Goal: Task Accomplishment & Management: Complete application form

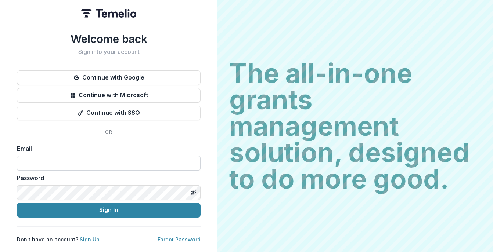
click at [142, 159] on input at bounding box center [109, 163] width 184 height 15
type input "**********"
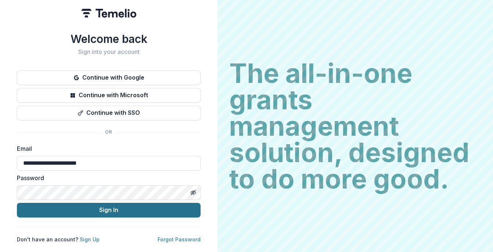
click at [94, 207] on button "Sign In" at bounding box center [109, 210] width 184 height 15
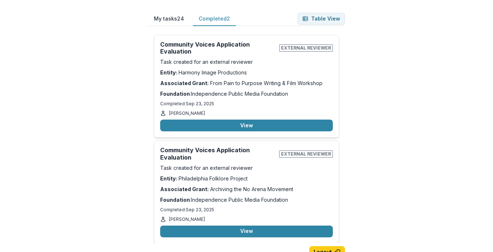
click at [216, 17] on button "Completed 2" at bounding box center [214, 19] width 43 height 14
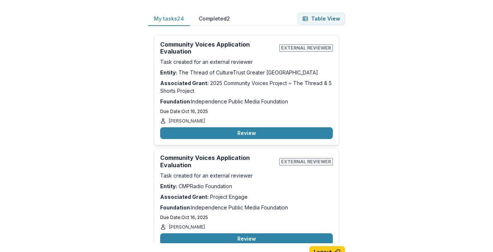
click at [164, 17] on button "My tasks 24" at bounding box center [169, 19] width 42 height 14
click at [252, 134] on button "Review" at bounding box center [246, 133] width 173 height 12
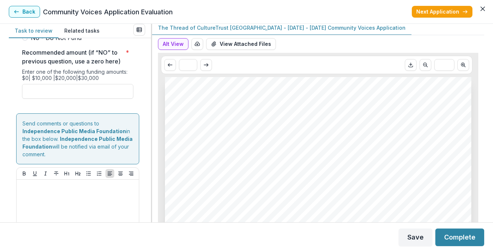
scroll to position [2999, 0]
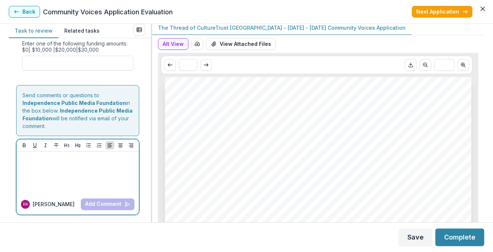
click at [43, 169] on div at bounding box center [77, 173] width 116 height 37
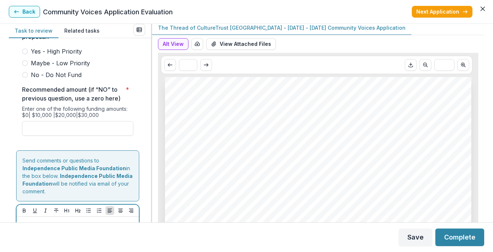
scroll to position [2921, 0]
click at [26, 66] on span at bounding box center [25, 64] width 6 height 6
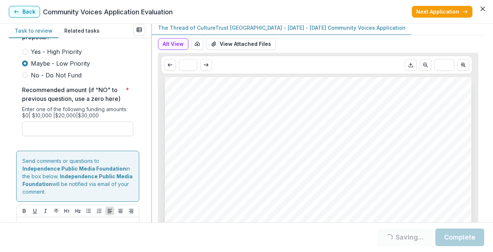
click at [36, 136] on input "Recommended amount (if “NO” to previous question, use a zero here) *" at bounding box center [77, 129] width 111 height 15
type input "*******"
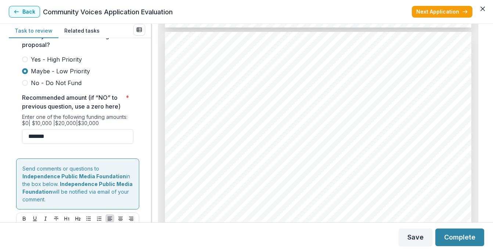
scroll to position [486, 0]
click at [460, 236] on button "Complete" at bounding box center [459, 238] width 49 height 18
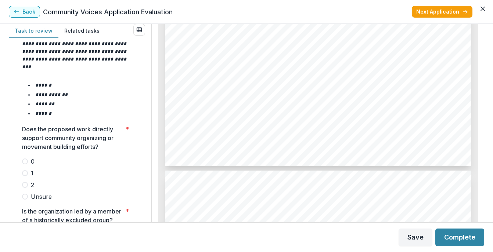
scroll to position [1660, 0]
drag, startPoint x: 244, startPoint y: 69, endPoint x: 182, endPoint y: 70, distance: 61.3
click at [184, 70] on span "CMPRadio Foundation" at bounding box center [215, 70] width 62 height 6
copy span "CMPRadio Foundation"
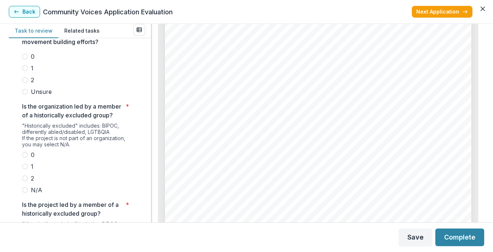
scroll to position [3330, 0]
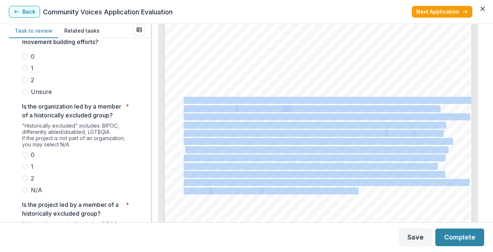
drag, startPoint x: 183, startPoint y: 99, endPoint x: 356, endPoint y: 189, distance: 195.2
click at [356, 189] on div "Page: 8 Project Engage Amount Requested $30,000.00 Proposal Start Date [DATE] P…" at bounding box center [318, 29] width 306 height 433
copy div "Lo ipsumdo sitametco adipiscingel se Doeiusm te incididu 33 utlab etd magnaaliq…"
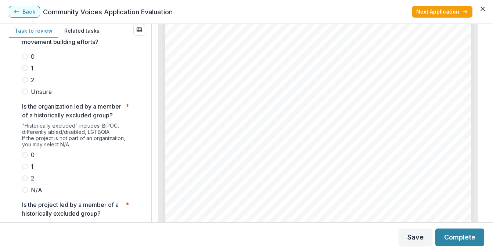
scroll to position [3684, 0]
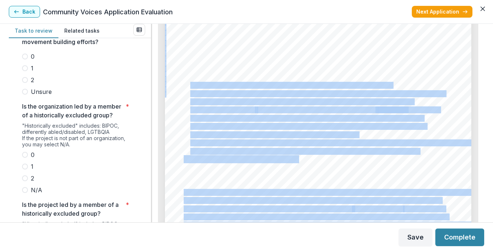
drag, startPoint x: 420, startPoint y: 148, endPoint x: 191, endPoint y: 86, distance: 237.9
click at [191, 86] on div "1. 2. 3. Page: 9 Project Engage Proposal Narrative Details Project Engage: Voic…" at bounding box center [318, 113] width 306 height 433
click at [243, 136] on span "Strengthen community connections and narrative power." at bounding box center [273, 135] width 167 height 6
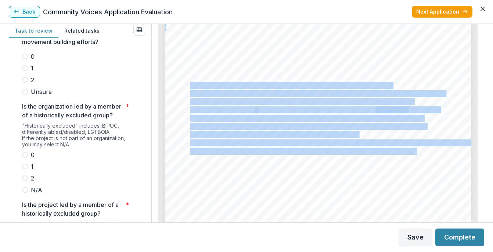
drag, startPoint x: 189, startPoint y: 86, endPoint x: 414, endPoint y: 148, distance: 233.6
click at [414, 148] on div "1. 2. 3. Page: 9 Project Engage Proposal Narrative Details Project Engage: Voic…" at bounding box center [318, 113] width 306 height 433
copy div "Train and empower 15 youth and 5 elders as community storytellers. Youth will g…"
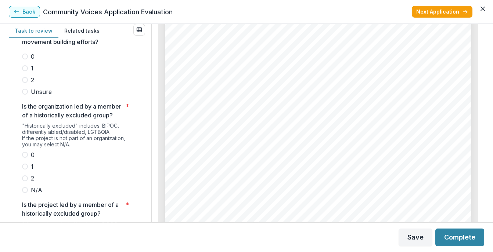
scroll to position [4187, 0]
click at [272, 166] on span "stronger networks of trust and belonging. These networks are the foundation of …" at bounding box center [318, 168] width 269 height 6
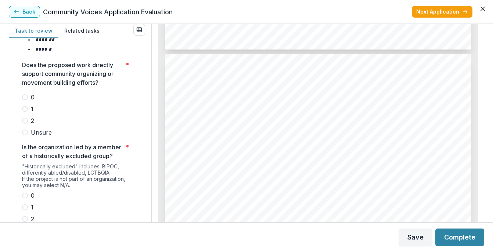
scroll to position [1013, 0]
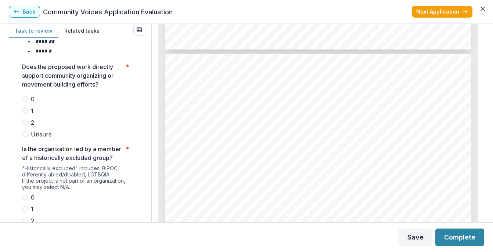
click at [23, 126] on span at bounding box center [25, 123] width 6 height 6
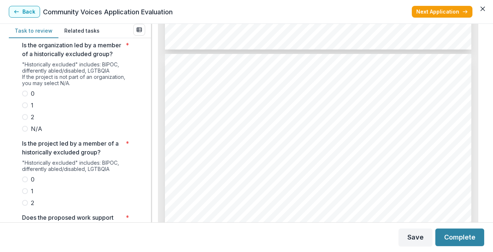
scroll to position [1121, 0]
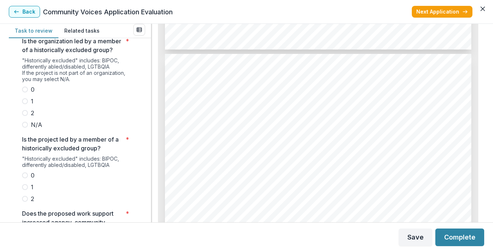
click at [24, 116] on span at bounding box center [25, 113] width 6 height 6
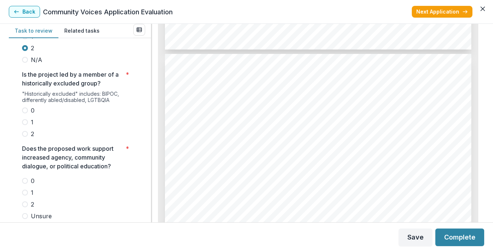
scroll to position [1197, 0]
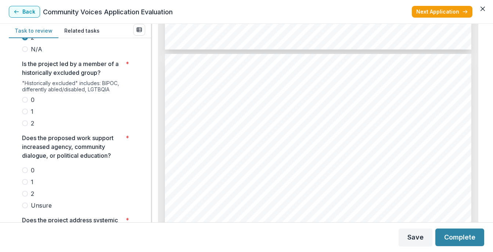
click at [25, 126] on span at bounding box center [25, 123] width 6 height 6
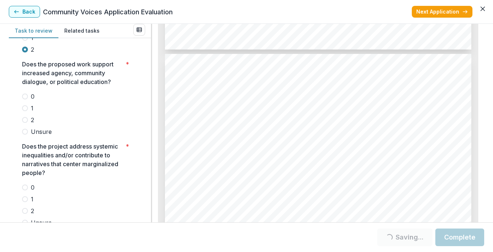
scroll to position [1271, 0]
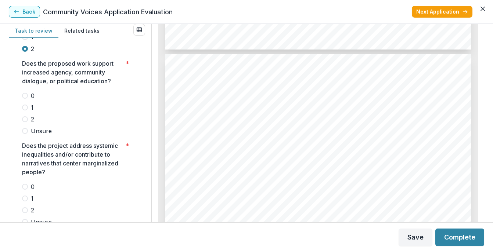
click at [25, 122] on span at bounding box center [25, 119] width 6 height 6
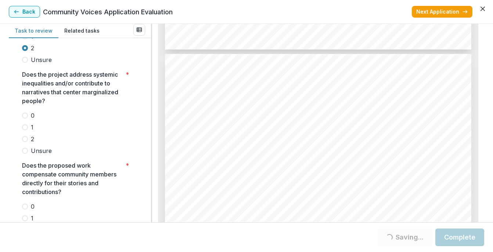
scroll to position [1349, 0]
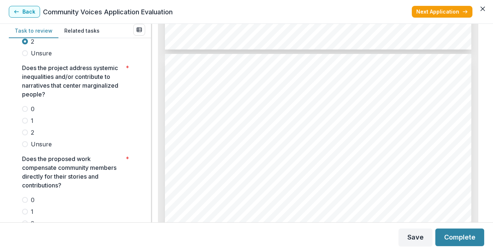
click at [25, 135] on span at bounding box center [25, 133] width 6 height 6
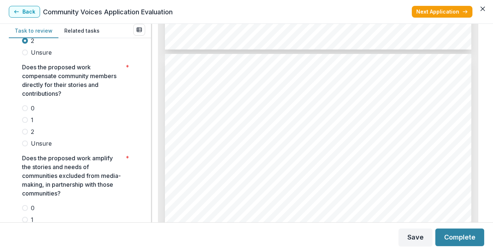
scroll to position [1442, 0]
click at [26, 134] on span at bounding box center [25, 131] width 6 height 6
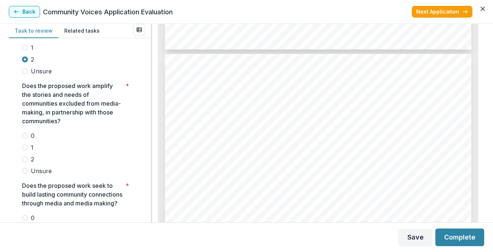
scroll to position [1524, 0]
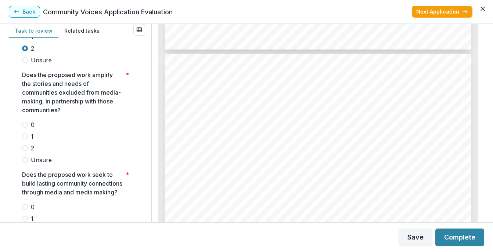
click at [25, 151] on span at bounding box center [25, 148] width 6 height 6
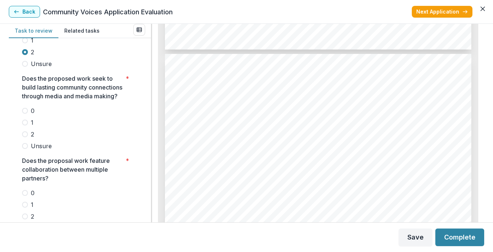
scroll to position [1627, 0]
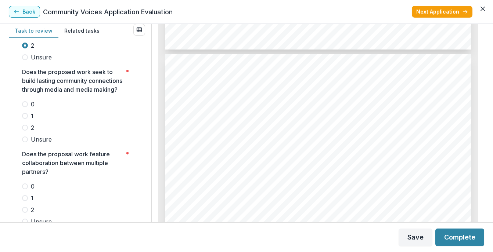
click at [26, 131] on span at bounding box center [25, 128] width 6 height 6
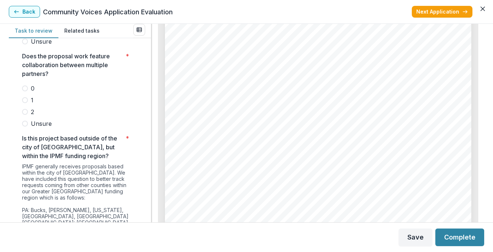
scroll to position [4551, 0]
click at [25, 127] on span at bounding box center [25, 124] width 6 height 6
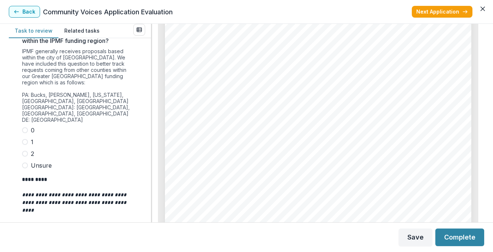
scroll to position [1843, 0]
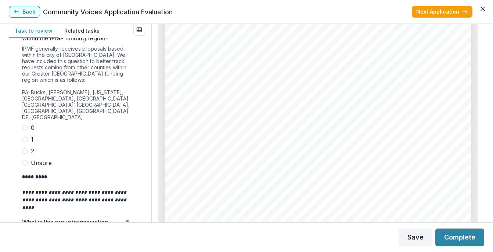
click at [25, 154] on span at bounding box center [25, 151] width 6 height 6
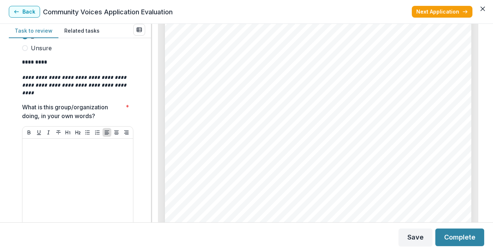
scroll to position [1966, 0]
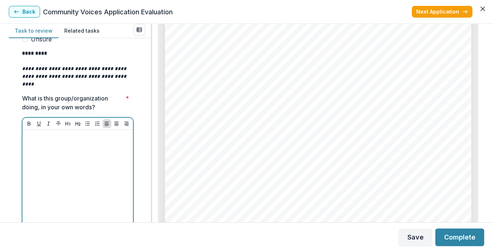
click at [79, 141] on p at bounding box center [77, 137] width 105 height 8
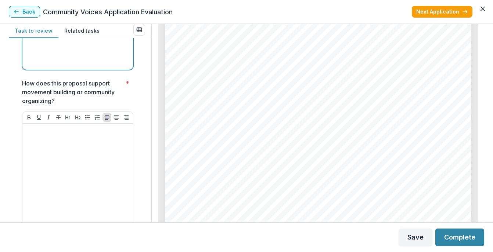
scroll to position [2146, 0]
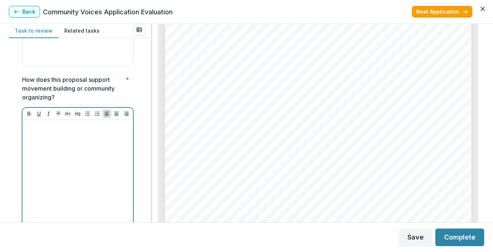
click at [68, 147] on div at bounding box center [77, 178] width 105 height 110
click at [51, 146] on div at bounding box center [77, 178] width 105 height 110
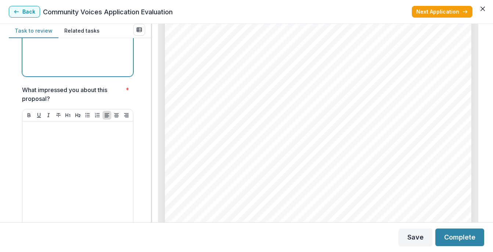
scroll to position [2306, 0]
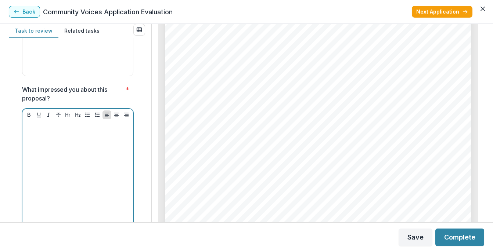
click at [60, 145] on div at bounding box center [77, 179] width 105 height 110
click at [47, 146] on div at bounding box center [77, 179] width 105 height 110
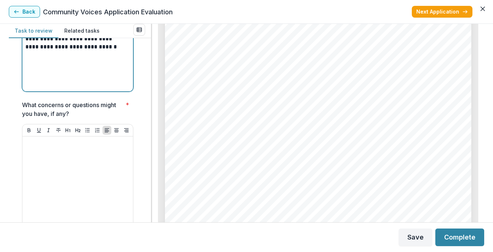
scroll to position [2453, 0]
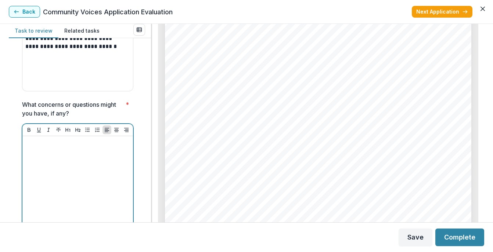
click at [61, 162] on div at bounding box center [77, 194] width 105 height 110
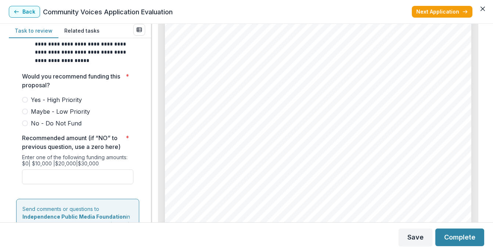
scroll to position [2871, 0]
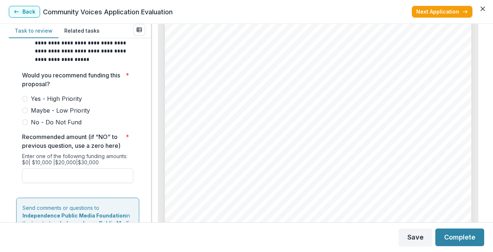
click at [25, 102] on span at bounding box center [25, 99] width 6 height 6
click at [40, 183] on input "Recommended amount (if “NO” to previous question, use a zero here) *" at bounding box center [77, 175] width 111 height 15
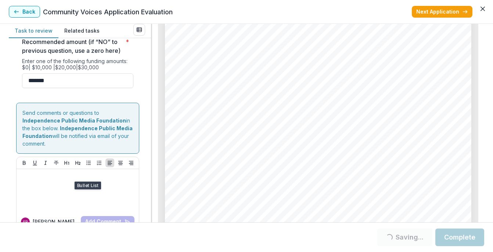
scroll to position [2996, 0]
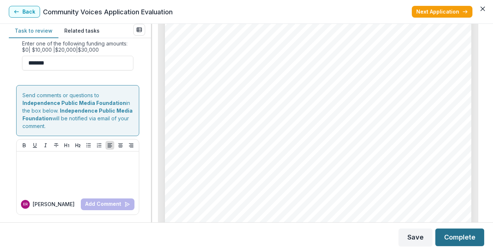
type input "*******"
click at [458, 236] on button "Complete" at bounding box center [459, 238] width 49 height 18
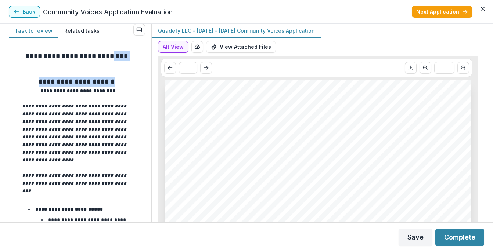
drag, startPoint x: 148, startPoint y: 47, endPoint x: 145, endPoint y: 77, distance: 29.9
click at [145, 77] on div "**********" at bounding box center [80, 130] width 142 height 184
click at [145, 73] on div "**********" at bounding box center [80, 130] width 142 height 184
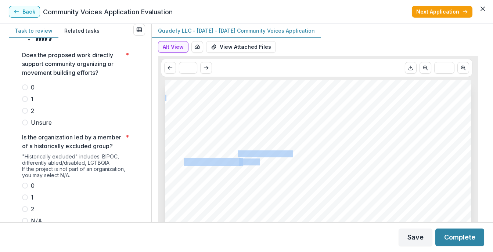
drag, startPoint x: 239, startPoint y: 152, endPoint x: 292, endPoint y: 146, distance: 53.6
drag, startPoint x: 238, startPoint y: 153, endPoint x: 289, endPoint y: 153, distance: 50.7
click at [289, 153] on span "Black Media Nexus" at bounding box center [264, 154] width 53 height 6
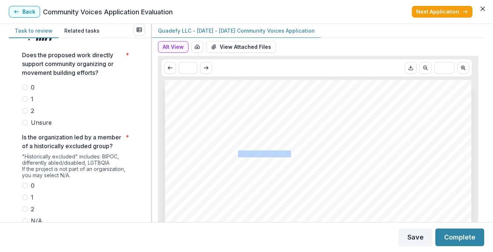
copy span "Black Media Nexus"
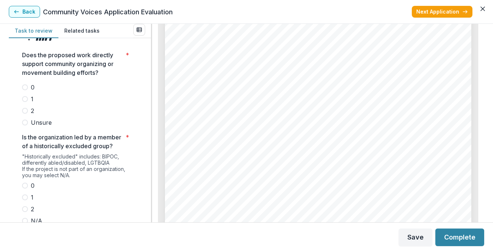
scroll to position [1896, 0]
drag, startPoint x: 236, startPoint y: 106, endPoint x: 184, endPoint y: 106, distance: 52.9
click at [184, 106] on span "[DOMAIN_NAME] & [DOMAIN_NAME]" at bounding box center [237, 107] width 107 height 6
copy span "[DOMAIN_NAME]"
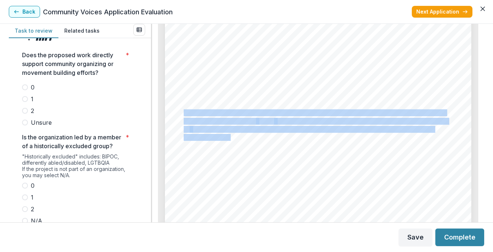
drag, startPoint x: 183, startPoint y: 112, endPoint x: 215, endPoint y: 136, distance: 40.5
click at [215, 136] on div "Page: 8 Black Media Nexus Presents #YouGoodMan? Wellness Storytelling Project $…" at bounding box center [318, 25] width 306 height 433
copy div "To expand #YouGoodMan? into a citywide storytelling and wellness initiative und…"
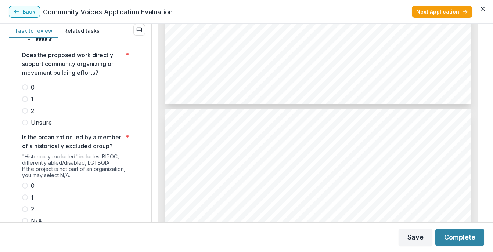
scroll to position [3473, 0]
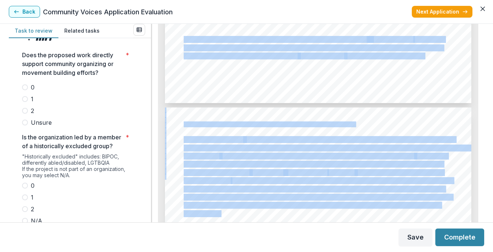
drag, startPoint x: 183, startPoint y: 39, endPoint x: 220, endPoint y: 213, distance: 178.2
copy div "Lore ipsumdo si ametco ad eli sed’d eiusmodt incid U laboree do 0527, #MagNaalI…"
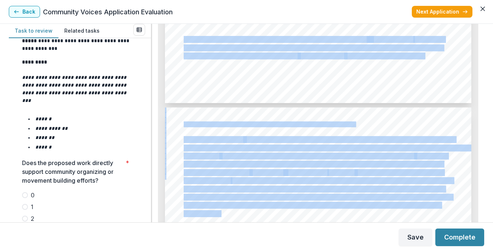
scroll to position [919, 0]
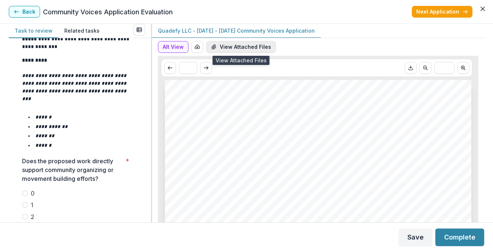
click at [243, 45] on button "View Attached Files" at bounding box center [241, 47] width 70 height 12
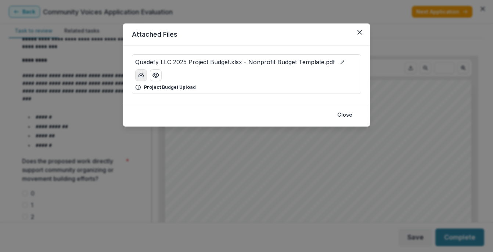
click at [143, 74] on icon "download-button" at bounding box center [141, 75] width 6 height 6
click at [360, 30] on icon "Close" at bounding box center [359, 32] width 4 height 4
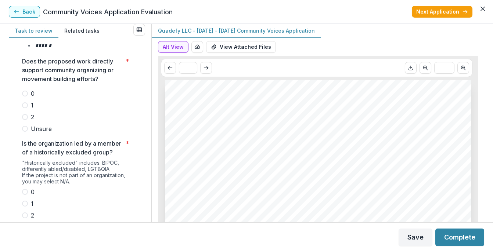
scroll to position [1019, 0]
click at [26, 131] on span at bounding box center [25, 129] width 6 height 6
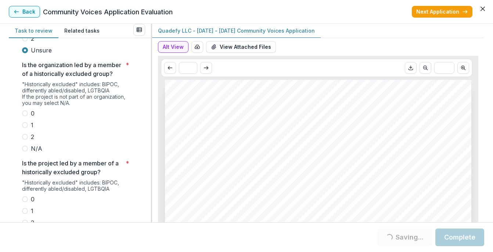
scroll to position [1103, 0]
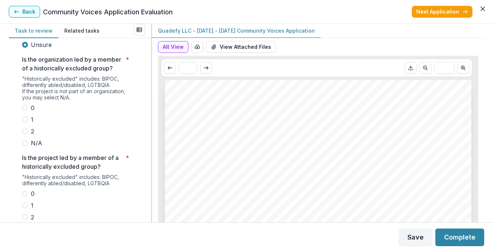
click at [26, 134] on span at bounding box center [25, 131] width 6 height 6
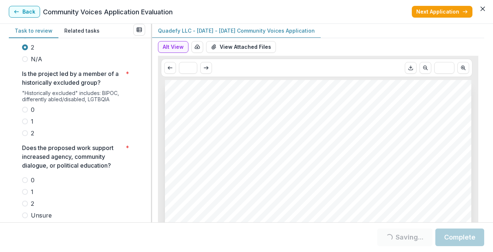
scroll to position [1188, 0]
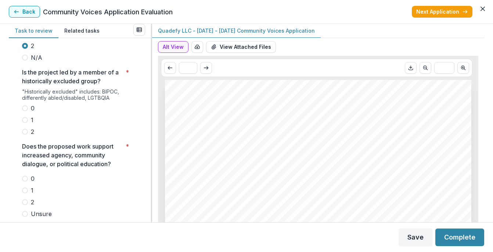
click at [26, 135] on span at bounding box center [25, 132] width 6 height 6
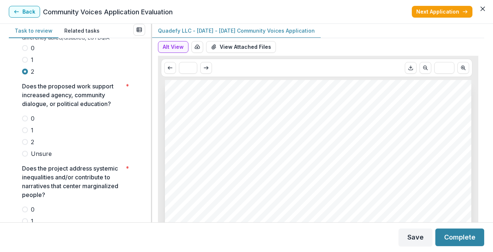
scroll to position [1252, 0]
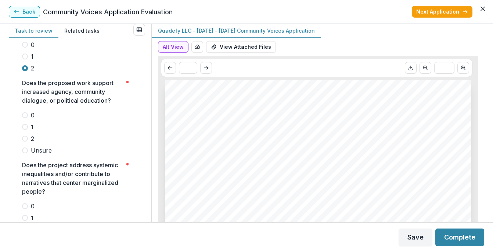
click at [26, 142] on span at bounding box center [25, 139] width 6 height 6
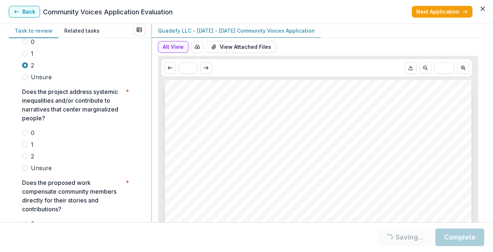
scroll to position [1330, 0]
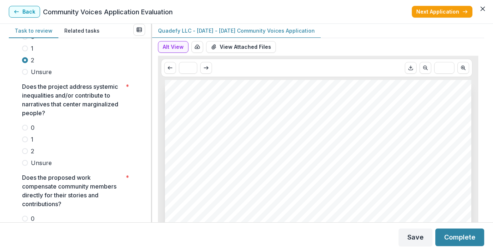
click at [26, 154] on span at bounding box center [25, 151] width 6 height 6
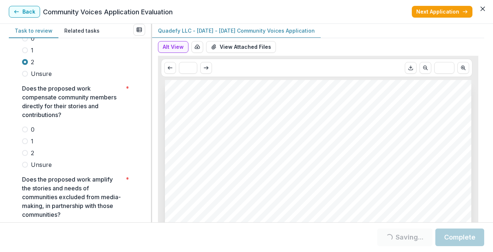
scroll to position [1420, 0]
click at [23, 156] on span at bounding box center [25, 153] width 6 height 6
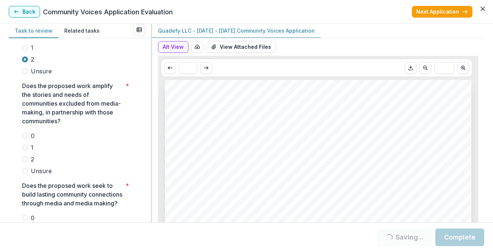
scroll to position [1515, 0]
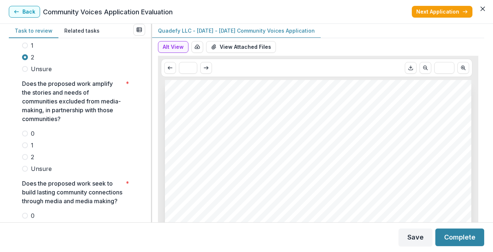
click at [26, 160] on span at bounding box center [25, 157] width 6 height 6
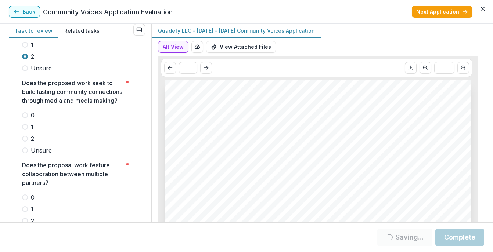
scroll to position [1619, 0]
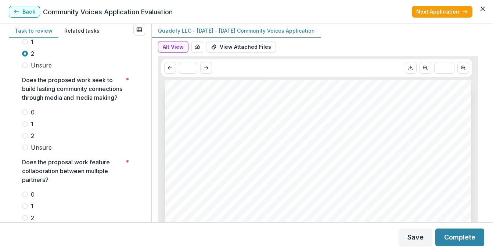
click at [25, 139] on span at bounding box center [25, 136] width 6 height 6
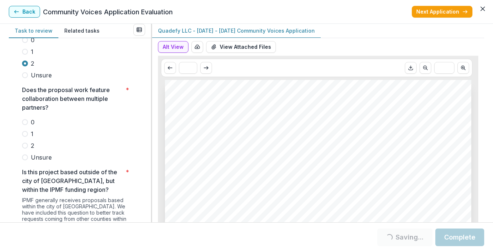
scroll to position [1697, 0]
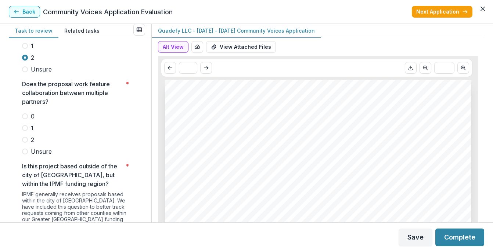
click at [25, 155] on span at bounding box center [25, 152] width 6 height 6
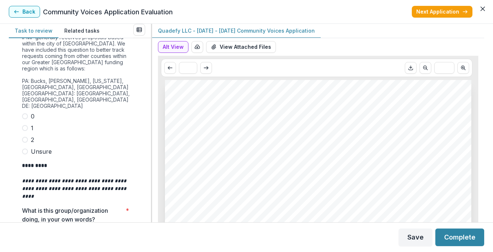
scroll to position [1855, 0]
click at [25, 119] on span at bounding box center [25, 116] width 6 height 6
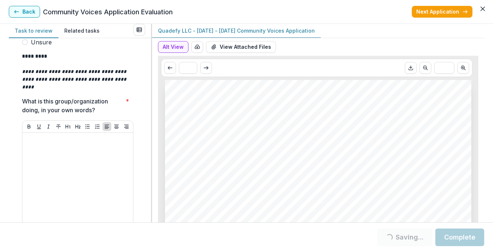
scroll to position [1976, 0]
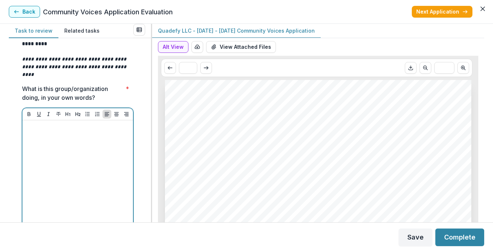
click at [64, 144] on div at bounding box center [77, 178] width 105 height 110
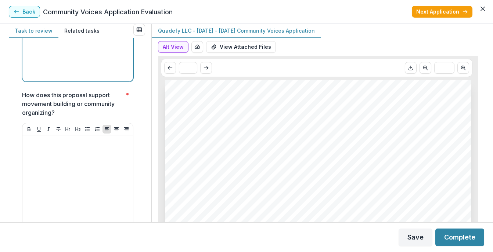
scroll to position [2136, 0]
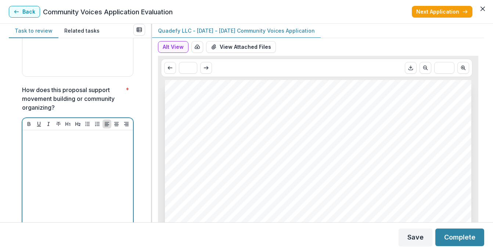
click at [64, 154] on div at bounding box center [77, 188] width 105 height 110
click at [50, 157] on div at bounding box center [77, 188] width 105 height 110
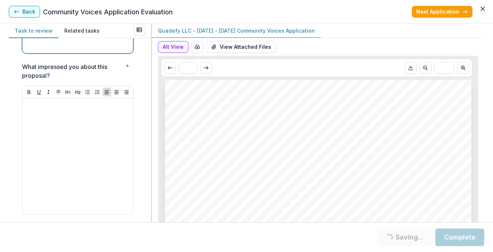
scroll to position [2330, 0]
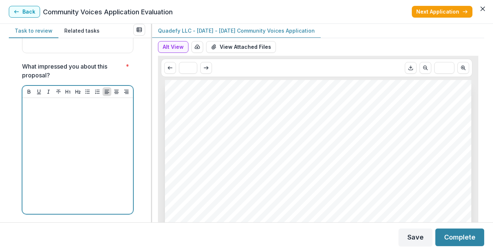
click at [39, 128] on div at bounding box center [77, 156] width 105 height 110
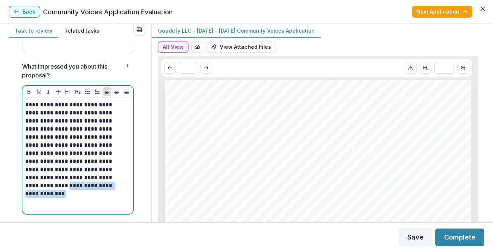
drag, startPoint x: 78, startPoint y: 189, endPoint x: 81, endPoint y: 198, distance: 10.2
click at [81, 190] on p "**********" at bounding box center [76, 145] width 102 height 89
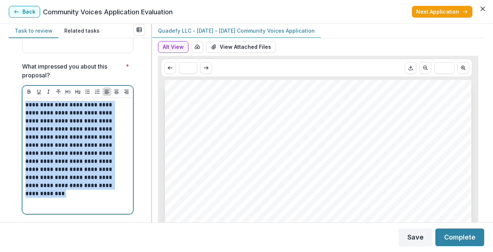
drag, startPoint x: 25, startPoint y: 117, endPoint x: 84, endPoint y: 199, distance: 100.8
click at [84, 190] on p "**********" at bounding box center [76, 145] width 102 height 89
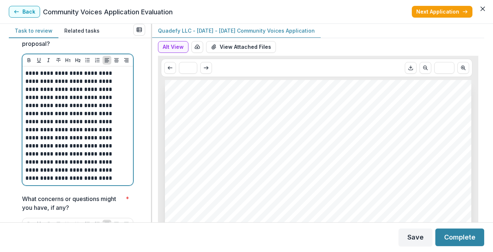
scroll to position [2361, 0]
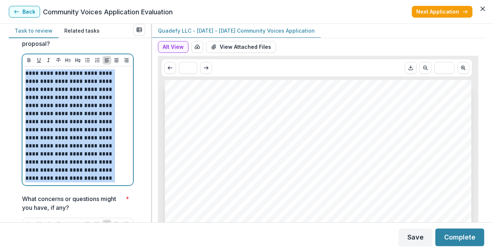
drag, startPoint x: 98, startPoint y: 190, endPoint x: 22, endPoint y: 87, distance: 128.8
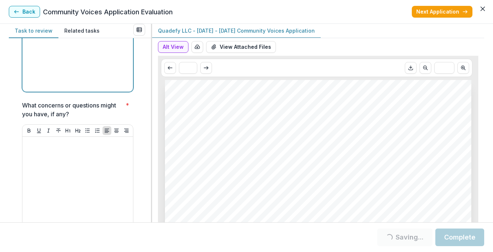
scroll to position [2452, 0]
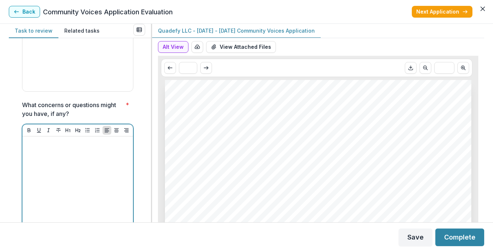
click at [30, 155] on div at bounding box center [77, 188] width 110 height 128
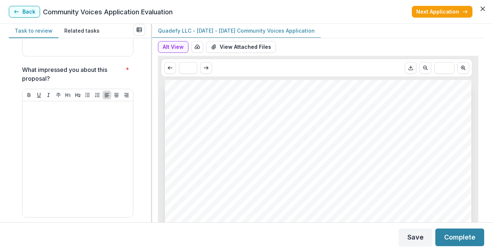
scroll to position [2326, 0]
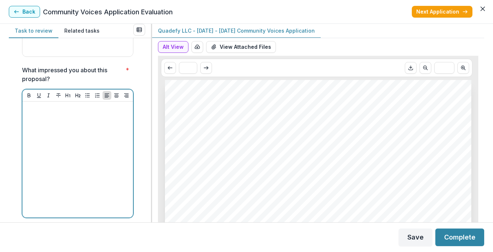
click at [50, 113] on p at bounding box center [76, 109] width 102 height 8
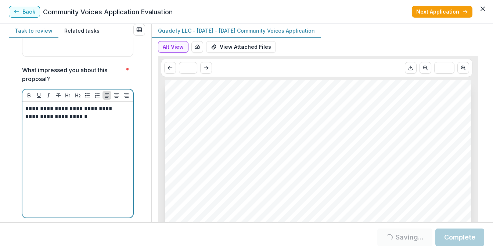
click at [27, 121] on p "**********" at bounding box center [76, 113] width 102 height 16
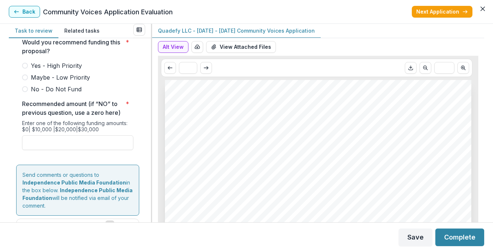
scroll to position [2906, 0]
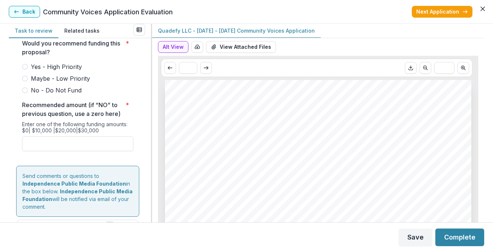
click at [26, 81] on span at bounding box center [25, 79] width 6 height 6
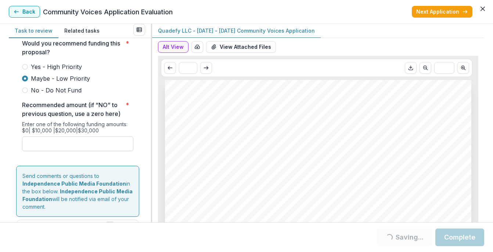
click at [43, 151] on input "Recommended amount (if “NO” to previous question, use a zero here) *" at bounding box center [77, 144] width 111 height 15
type input "*******"
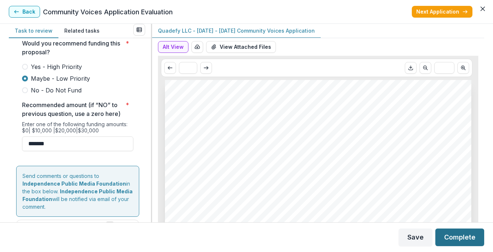
click at [458, 238] on button "Complete" at bounding box center [459, 238] width 49 height 18
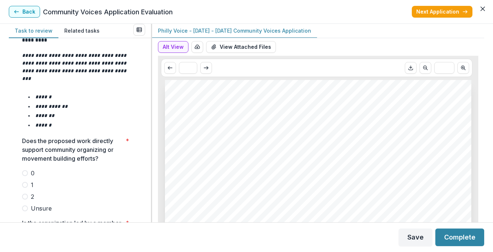
scroll to position [939, 0]
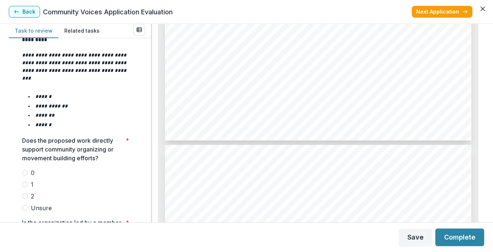
scroll to position [1689, 0]
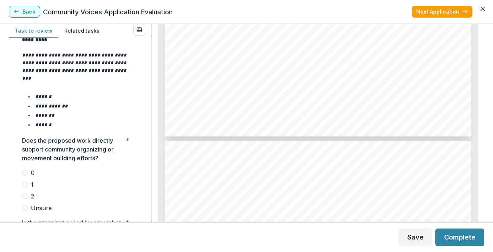
drag, startPoint x: 214, startPoint y: 39, endPoint x: 185, endPoint y: 41, distance: 29.4
click at [213, 40] on span "Philly Voice" at bounding box center [200, 40] width 32 height 6
drag, startPoint x: 213, startPoint y: 40, endPoint x: 183, endPoint y: 40, distance: 29.7
click at [184, 40] on span "Philly Voice" at bounding box center [200, 40] width 32 height 6
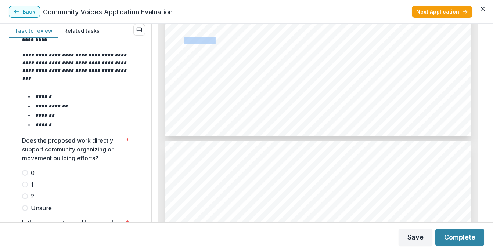
copy span "Philly Voice"
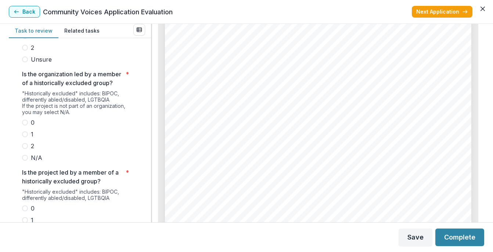
scroll to position [1093, 0]
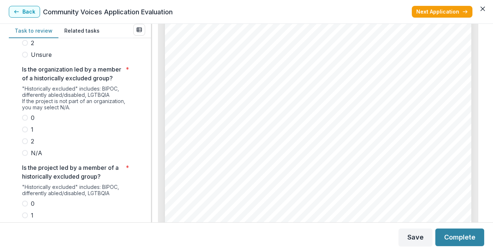
click at [25, 156] on span at bounding box center [25, 153] width 6 height 6
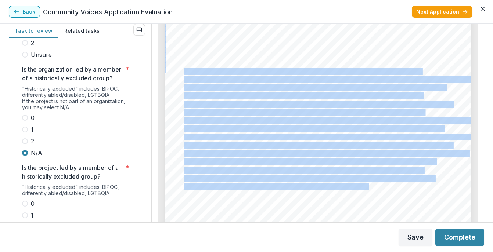
drag, startPoint x: 183, startPoint y: 70, endPoint x: 349, endPoint y: 185, distance: 201.6
click at [349, 185] on div "Page: 9 2025 Philly Voice Community Zines Project Proposal Summary (Summarize y…" at bounding box center [318, 181] width 306 height 433
copy div "Philly Voice Zines are a quarterly community resource designed to uplift the vo…"
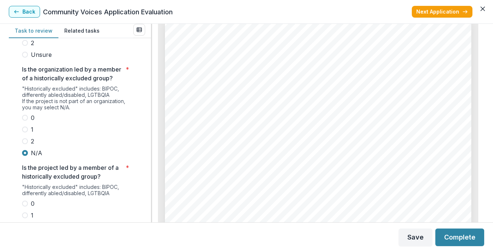
scroll to position [4008, 0]
click at [225, 189] on span "Philly Voice has Instagram and Facebook accounts to amplify our messages. We pl…" at bounding box center [313, 191] width 259 height 6
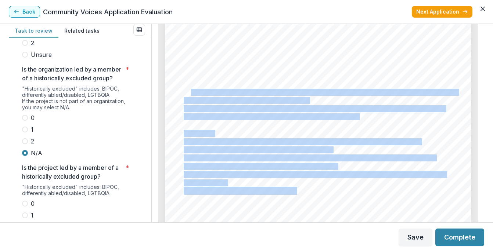
drag, startPoint x: 191, startPoint y: 92, endPoint x: 217, endPoint y: 179, distance: 90.3
click at [217, 179] on div "Page: 9 2025 Philly Voice Community Zines Project Proposal Summary (Summarize y…" at bounding box center [318, 46] width 306 height 433
copy div "Create bi-monthly Philly Voice Zines for a total of six publications in [DATE],…"
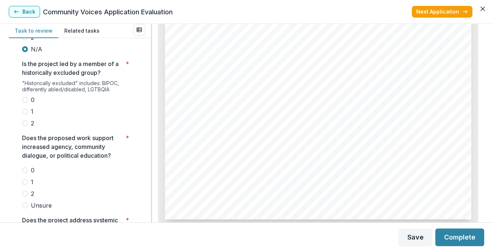
scroll to position [1210, 0]
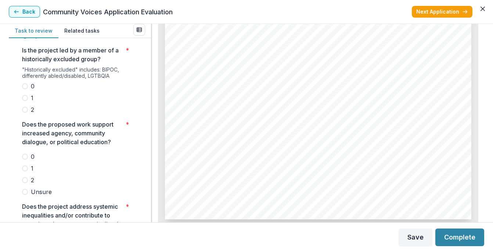
click at [25, 113] on span at bounding box center [25, 110] width 6 height 6
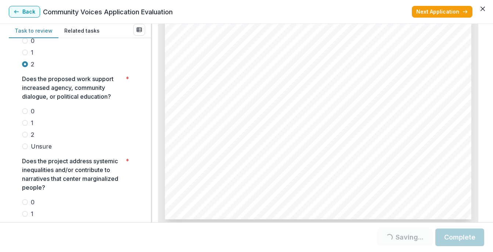
scroll to position [1262, 0]
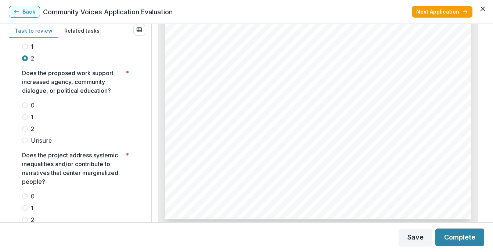
click at [26, 144] on span at bounding box center [25, 141] width 6 height 6
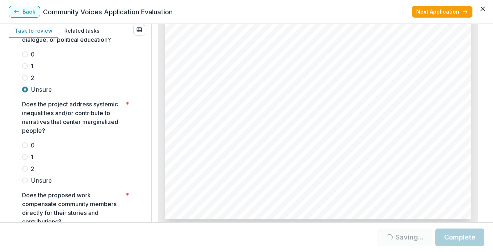
scroll to position [1353, 0]
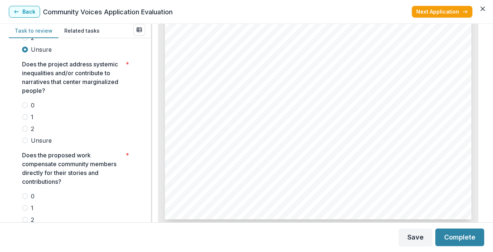
click at [25, 144] on span at bounding box center [25, 141] width 6 height 6
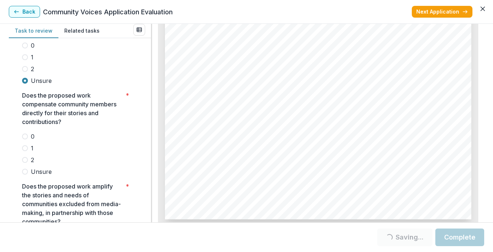
scroll to position [1439, 0]
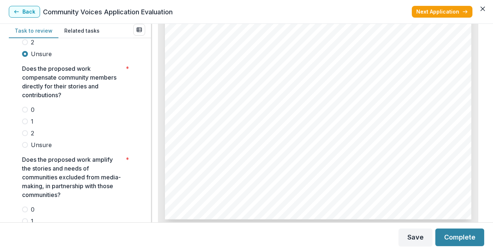
click at [25, 148] on span at bounding box center [25, 145] width 6 height 6
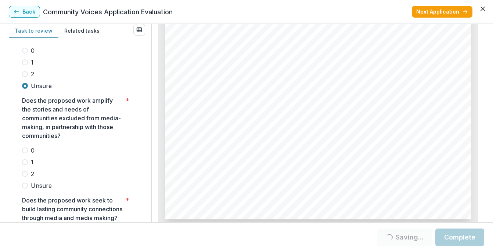
scroll to position [1523, 0]
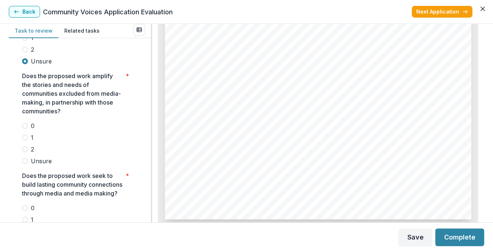
click at [25, 164] on span at bounding box center [25, 161] width 6 height 6
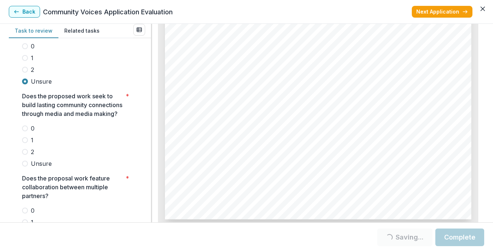
scroll to position [1625, 0]
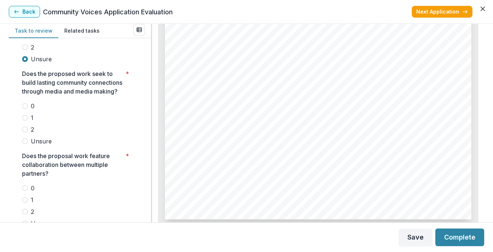
click at [23, 144] on span at bounding box center [25, 141] width 6 height 6
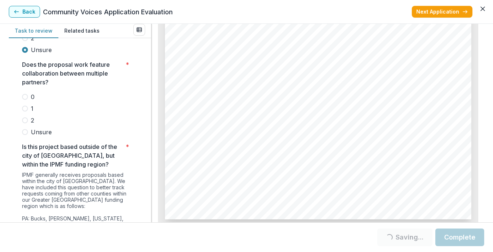
scroll to position [1721, 0]
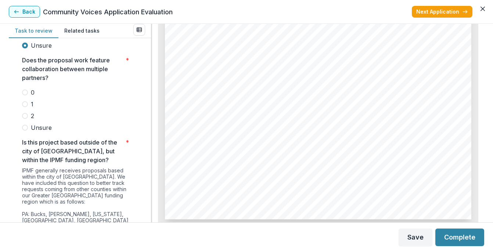
click at [26, 131] on span at bounding box center [25, 128] width 6 height 6
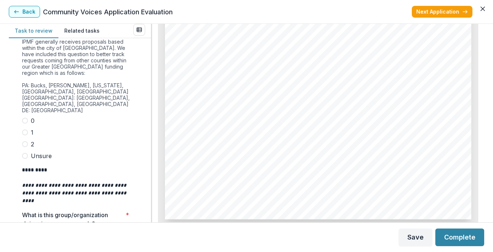
scroll to position [1850, 0]
click at [26, 123] on span at bounding box center [25, 120] width 6 height 6
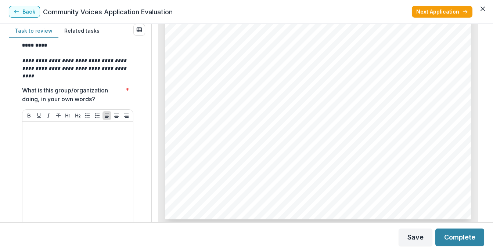
scroll to position [1982, 0]
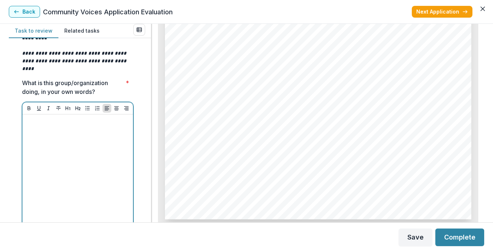
click at [65, 126] on p at bounding box center [77, 121] width 105 height 8
click at [50, 147] on div at bounding box center [77, 172] width 105 height 110
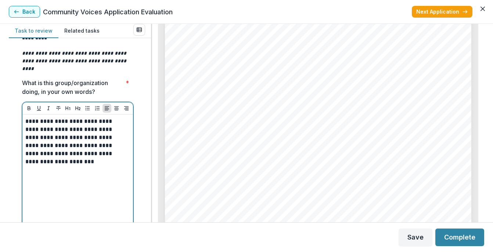
scroll to position [4116, 0]
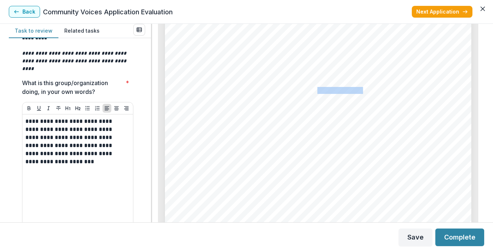
drag, startPoint x: 316, startPoint y: 90, endPoint x: 360, endPoint y: 91, distance: 44.8
click at [360, 91] on span "Social Media manager specifically to amplify our Philly Voice Zine content. Phi…" at bounding box center [314, 91] width 261 height 6
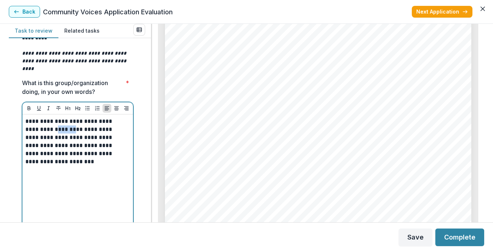
drag, startPoint x: 72, startPoint y: 142, endPoint x: 86, endPoint y: 144, distance: 14.2
click at [86, 144] on p "**********" at bounding box center [76, 141] width 102 height 48
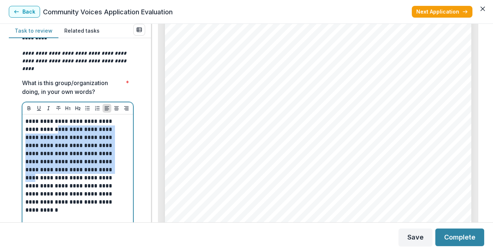
drag, startPoint x: 71, startPoint y: 141, endPoint x: 85, endPoint y: 180, distance: 41.6
click at [85, 180] on p "**********" at bounding box center [76, 161] width 102 height 89
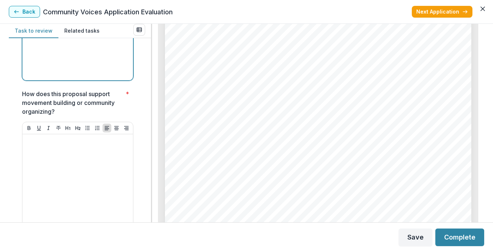
scroll to position [2134, 0]
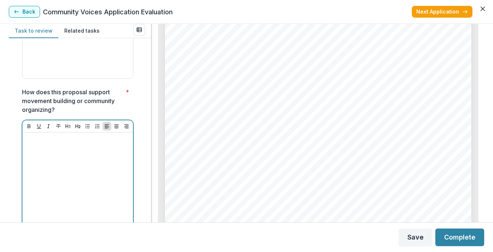
click at [65, 161] on div at bounding box center [77, 190] width 105 height 110
drag, startPoint x: 75, startPoint y: 149, endPoint x: 25, endPoint y: 151, distance: 50.0
click at [25, 144] on p "**********" at bounding box center [76, 139] width 102 height 8
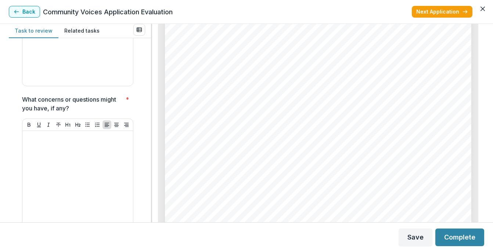
scroll to position [2472, 0]
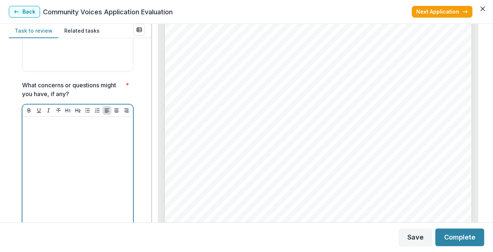
click at [53, 144] on div at bounding box center [77, 175] width 105 height 110
click at [46, 146] on div at bounding box center [77, 175] width 105 height 110
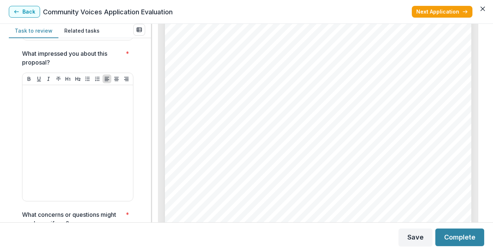
scroll to position [2342, 0]
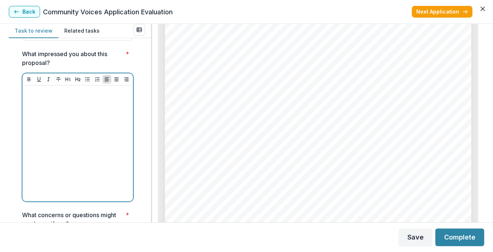
click at [73, 112] on div at bounding box center [77, 143] width 105 height 110
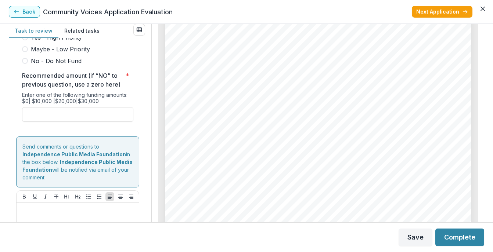
scroll to position [3040, 0]
click at [26, 52] on span at bounding box center [25, 50] width 6 height 6
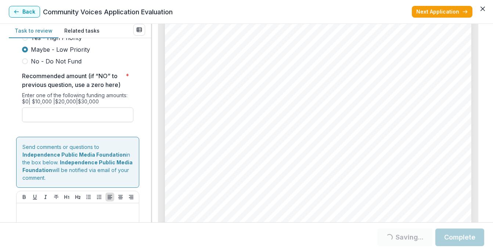
click at [35, 121] on input "Recommended amount (if “NO” to previous question, use a zero here) *" at bounding box center [77, 115] width 111 height 15
type input "*******"
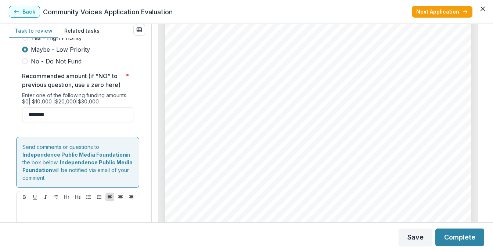
scroll to position [3104, 0]
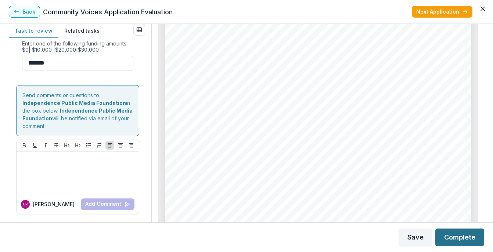
click at [464, 238] on button "Complete" at bounding box center [459, 238] width 49 height 18
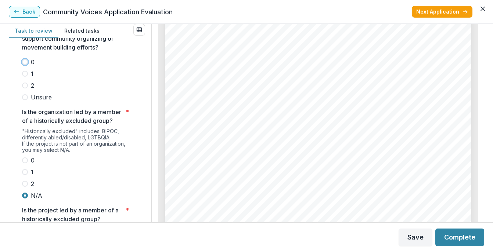
scroll to position [1044, 0]
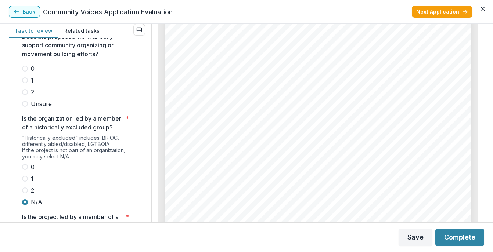
click at [24, 107] on span at bounding box center [25, 104] width 6 height 6
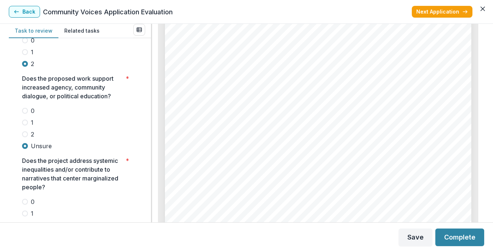
scroll to position [1257, 0]
click at [461, 238] on button "Complete" at bounding box center [459, 238] width 49 height 18
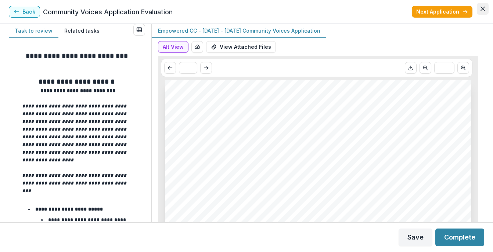
click at [481, 9] on icon "Close" at bounding box center [482, 9] width 4 height 4
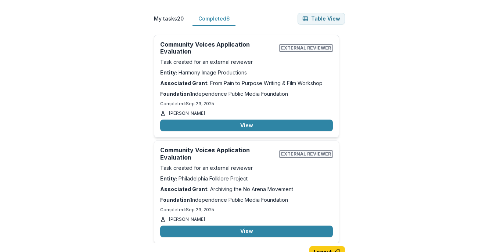
click at [211, 18] on button "Completed 6" at bounding box center [213, 19] width 43 height 14
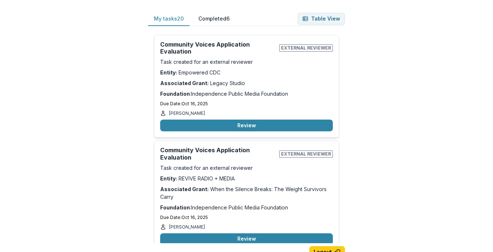
click at [168, 19] on button "My tasks 20" at bounding box center [168, 19] width 41 height 14
